Goal: Transaction & Acquisition: Download file/media

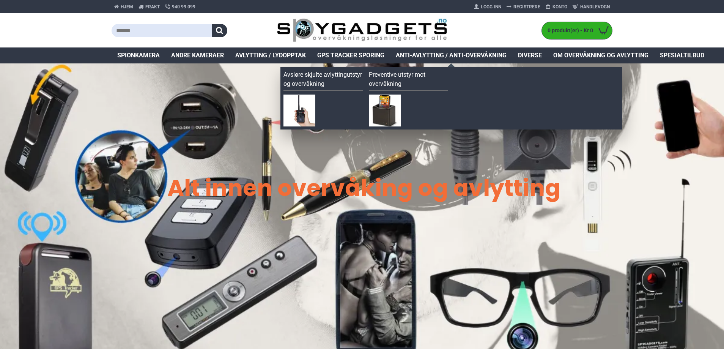
click at [429, 52] on span "Anti-avlytting / Anti-overvåkning" at bounding box center [451, 55] width 111 height 9
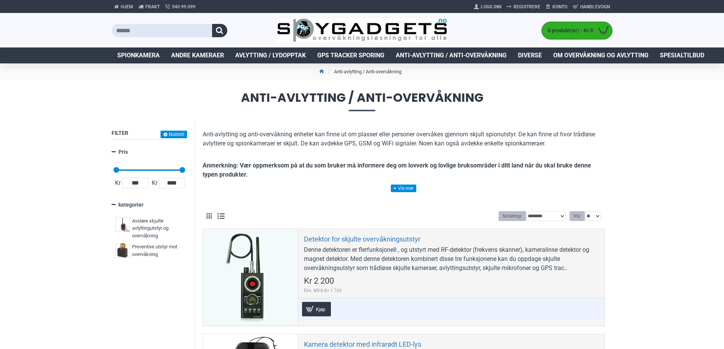
click at [360, 54] on span "GPS Tracker Sporing" at bounding box center [350, 55] width 67 height 9
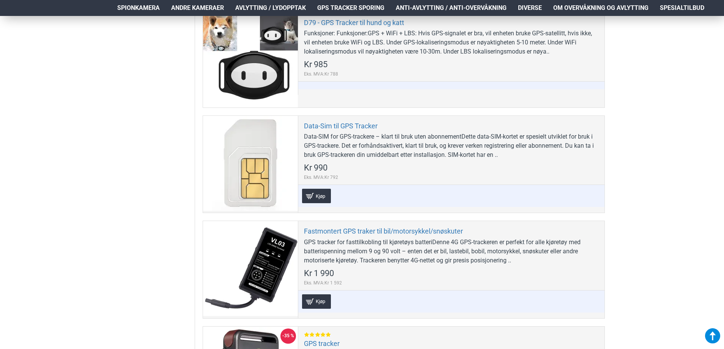
scroll to position [379, 0]
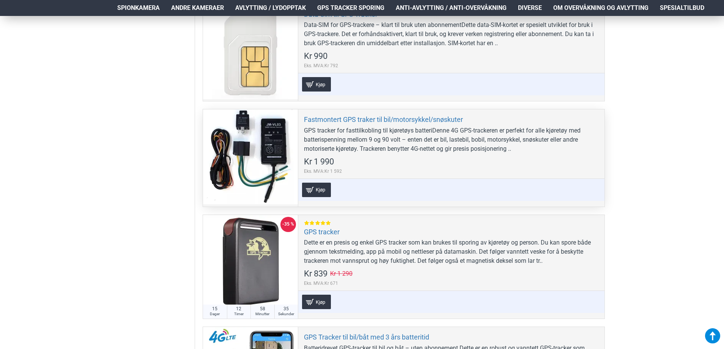
click at [386, 114] on div "Fastmontert GPS traker til bil/motorsykkel/snøskuter GPS tracker for fasttilkob…" at bounding box center [451, 157] width 307 height 97
click at [386, 117] on link "Fastmontert GPS traker til bil/motorsykkel/snøskuter" at bounding box center [383, 119] width 159 height 9
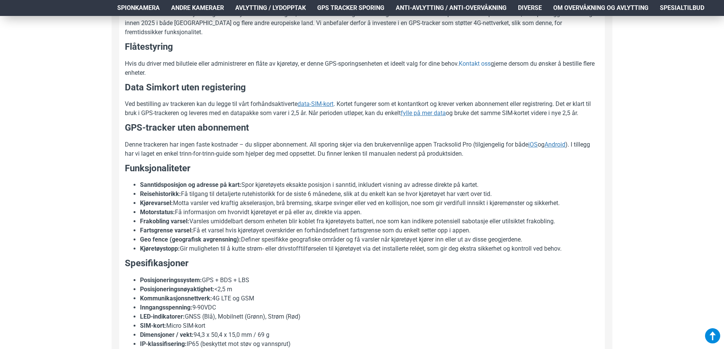
scroll to position [683, 0]
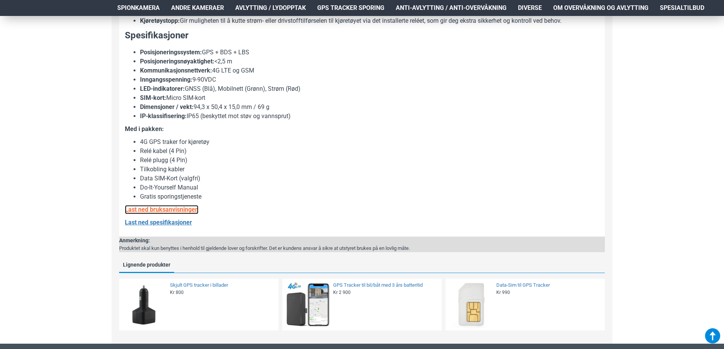
click at [191, 208] on b "Last ned bruksanvisningen" at bounding box center [162, 209] width 74 height 7
